Goal: Check status: Check status

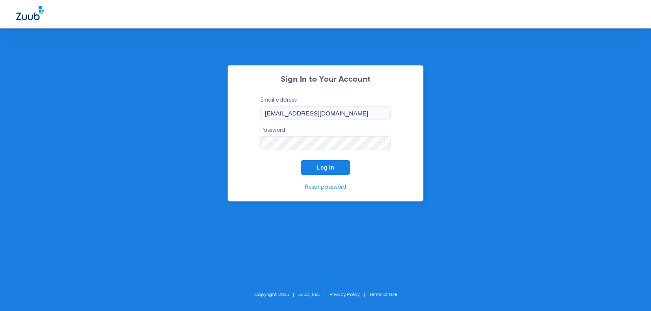
click at [329, 166] on span "Log In" at bounding box center [325, 167] width 17 height 7
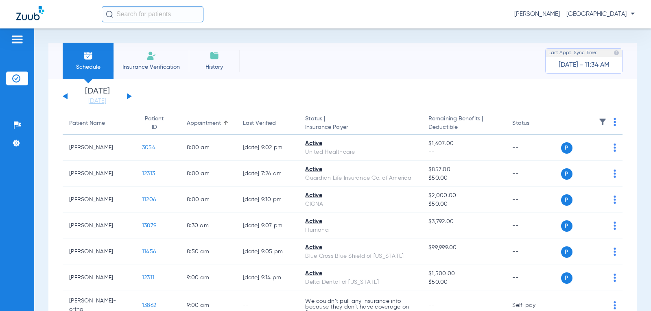
click at [128, 96] on button at bounding box center [129, 96] width 5 height 6
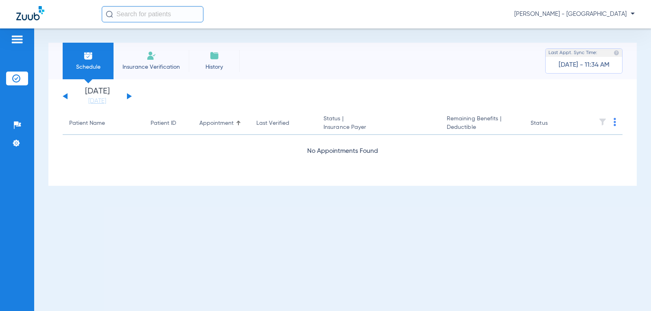
click at [128, 96] on button at bounding box center [129, 96] width 5 height 6
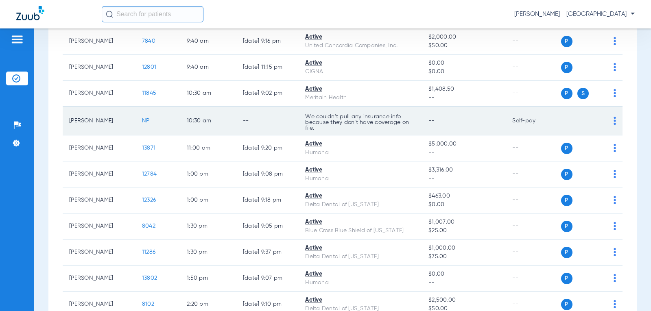
scroll to position [447, 0]
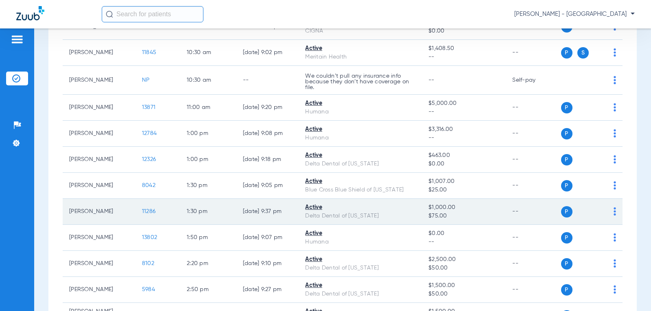
click at [142, 212] on span "11286" at bounding box center [148, 212] width 13 height 6
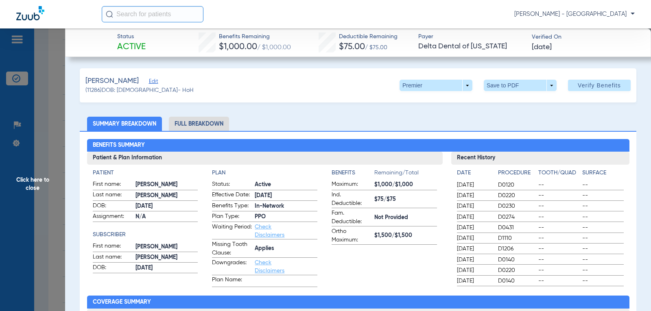
click at [34, 181] on span "Click here to close" at bounding box center [32, 183] width 65 height 311
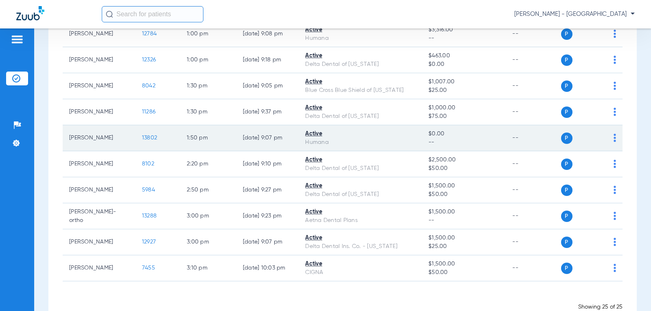
scroll to position [569, 0]
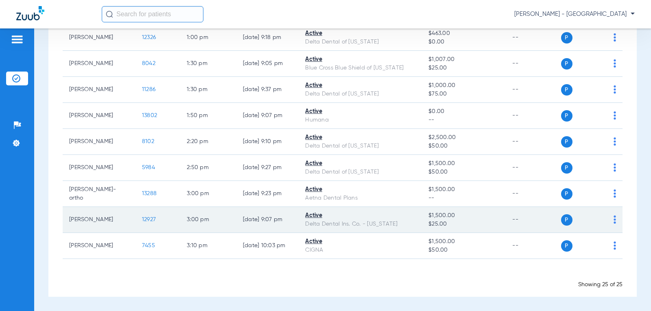
click at [142, 219] on span "12927" at bounding box center [149, 220] width 14 height 6
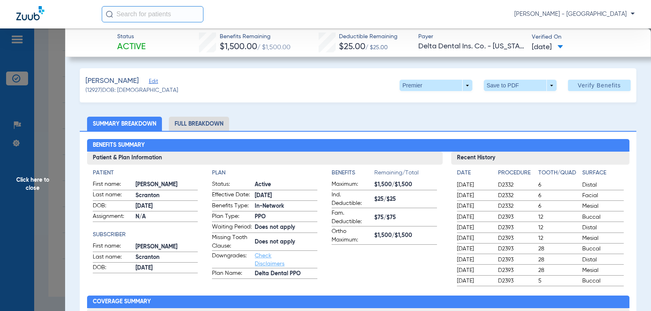
click at [381, 200] on span "$25/$25" at bounding box center [405, 199] width 63 height 9
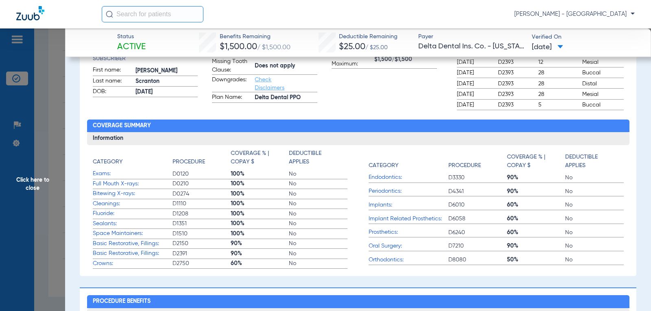
scroll to position [482, 0]
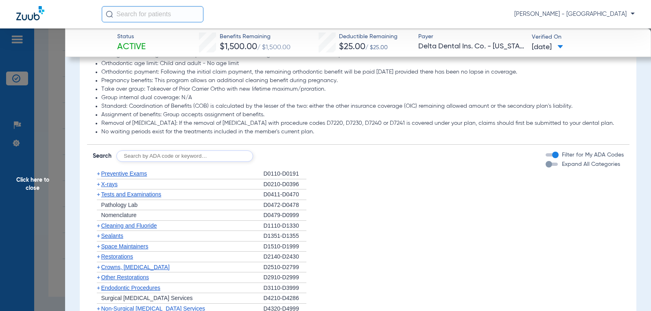
click at [111, 184] on span "X-rays" at bounding box center [109, 184] width 16 height 7
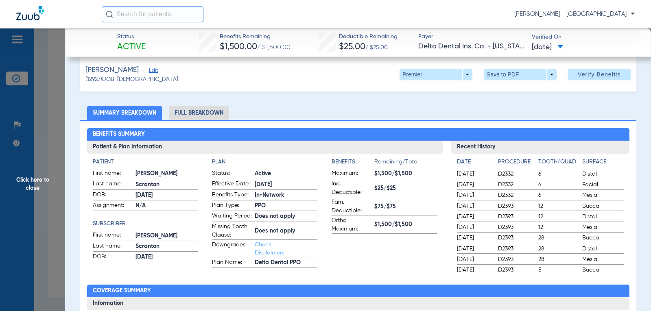
scroll to position [0, 0]
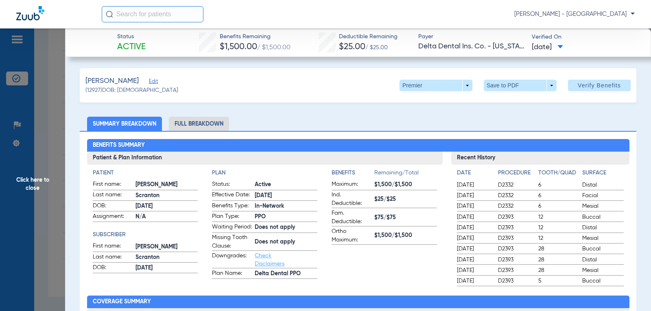
click at [28, 185] on span "Click here to close" at bounding box center [32, 183] width 65 height 311
